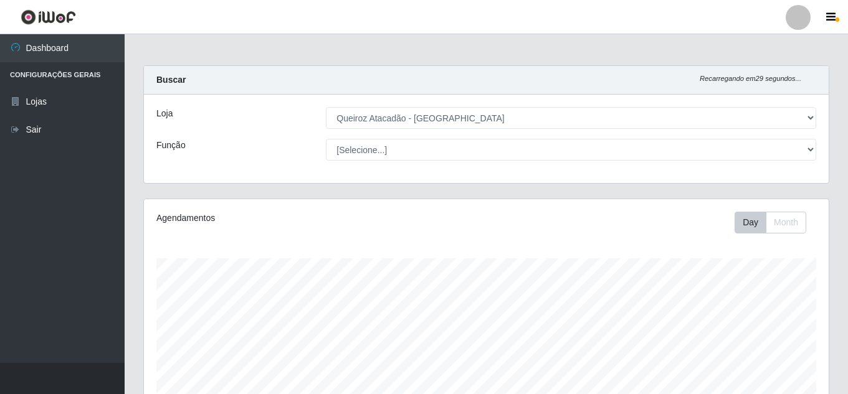
select select "462"
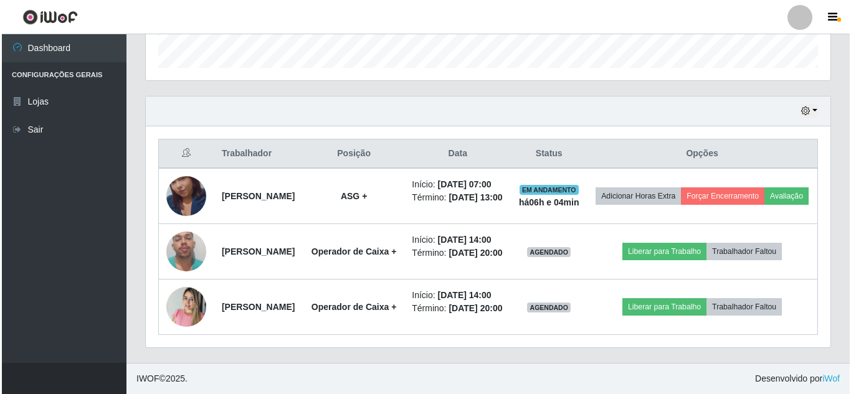
scroll to position [259, 685]
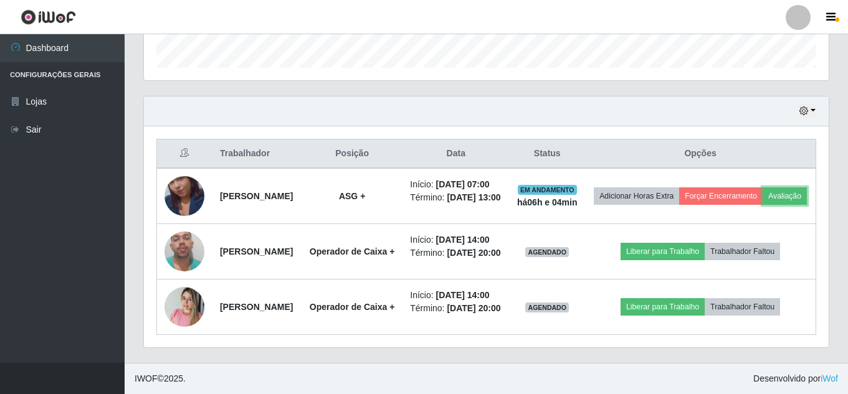
click at [763, 205] on button "Avaliação" at bounding box center [785, 196] width 44 height 17
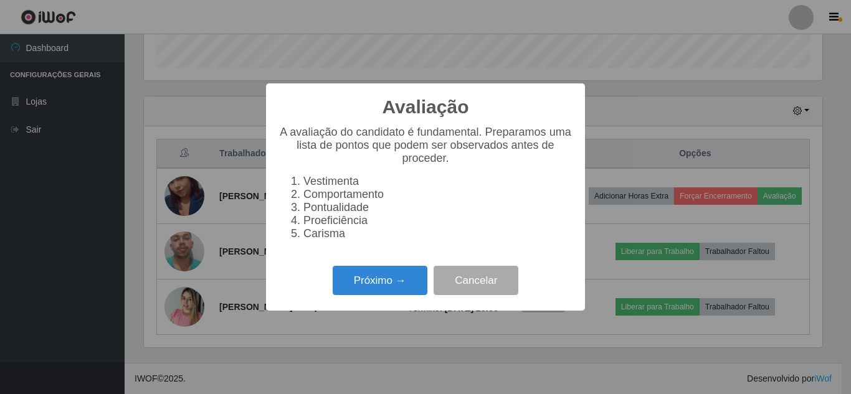
scroll to position [259, 679]
click at [400, 287] on button "Próximo →" at bounding box center [380, 280] width 95 height 29
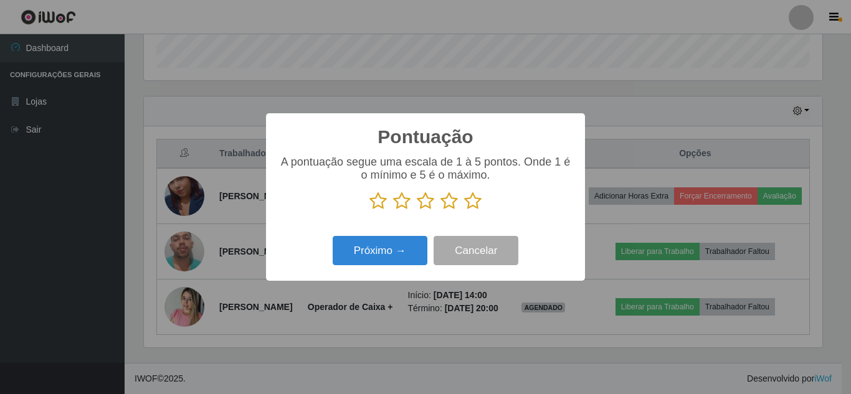
click at [478, 203] on icon at bounding box center [472, 201] width 17 height 19
click at [464, 211] on input "radio" at bounding box center [464, 211] width 0 height 0
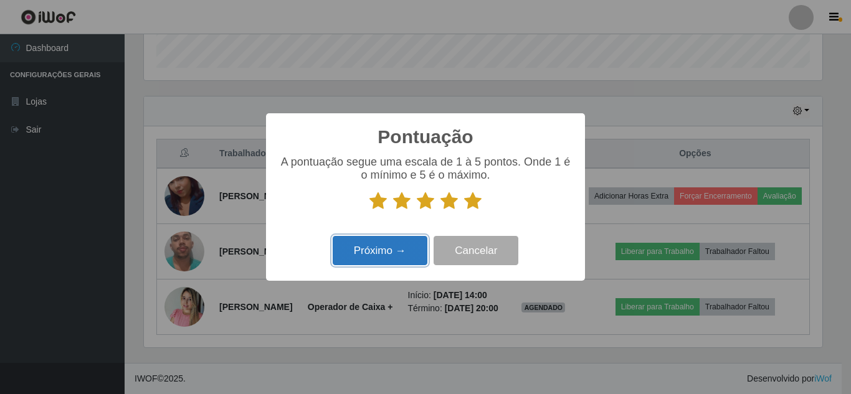
click at [411, 246] on button "Próximo →" at bounding box center [380, 250] width 95 height 29
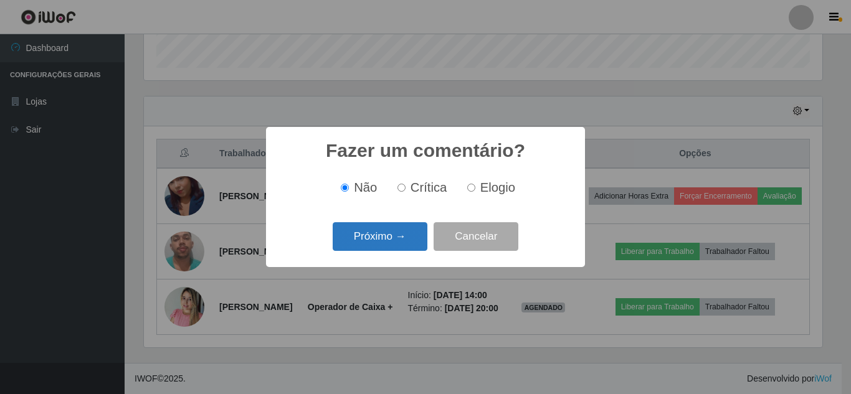
click at [403, 239] on button "Próximo →" at bounding box center [380, 236] width 95 height 29
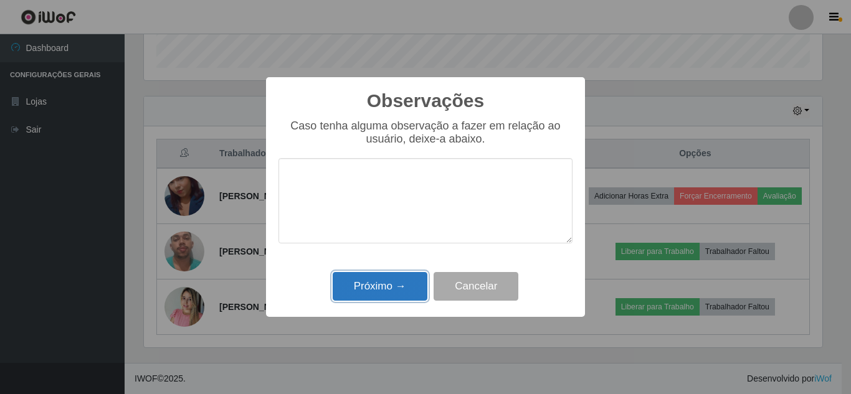
click at [386, 277] on button "Próximo →" at bounding box center [380, 286] width 95 height 29
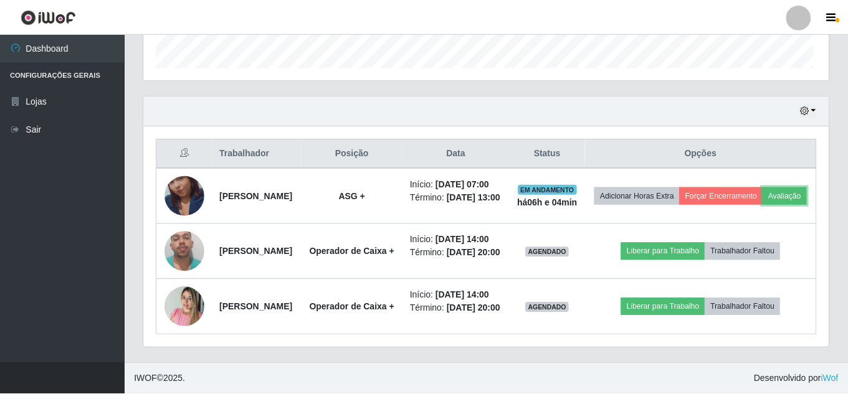
scroll to position [259, 685]
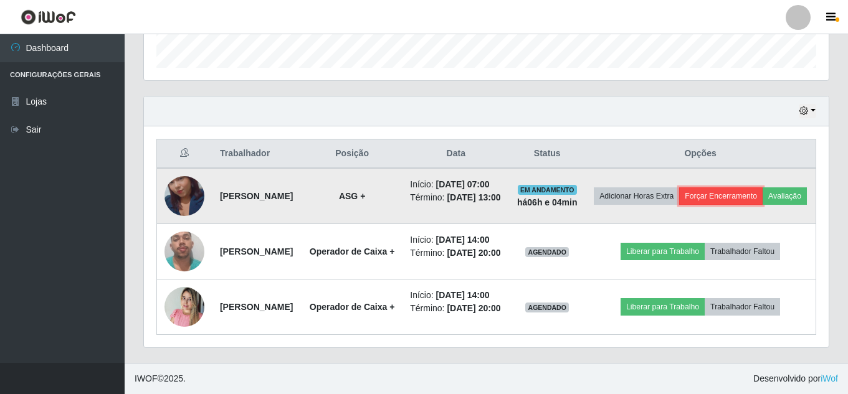
click at [763, 195] on button "Forçar Encerramento" at bounding box center [721, 196] width 84 height 17
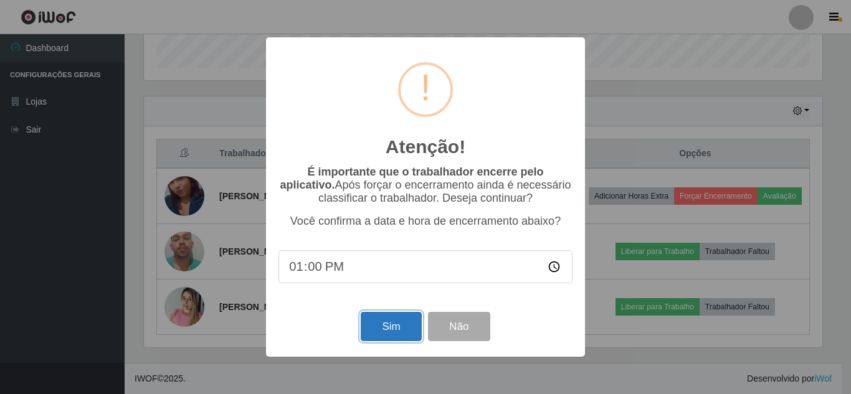
click at [378, 328] on button "Sim" at bounding box center [391, 326] width 60 height 29
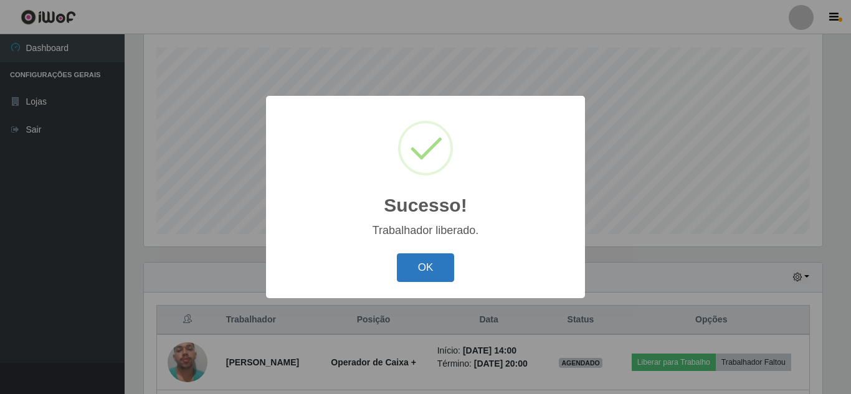
click at [428, 274] on button "OK" at bounding box center [426, 268] width 58 height 29
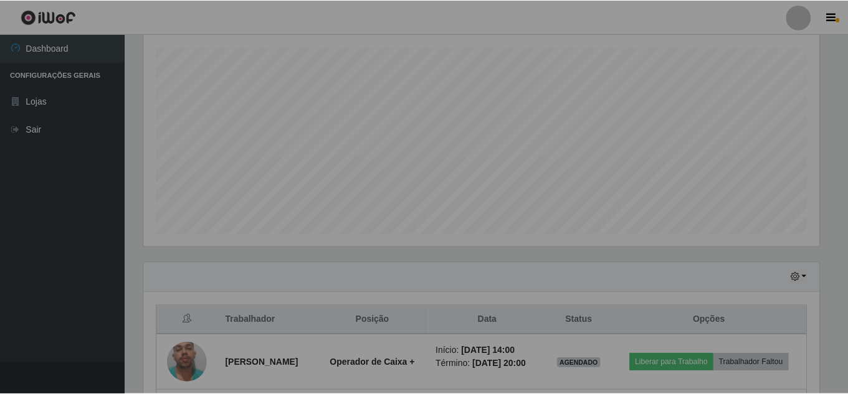
scroll to position [259, 685]
